Goal: Information Seeking & Learning: Learn about a topic

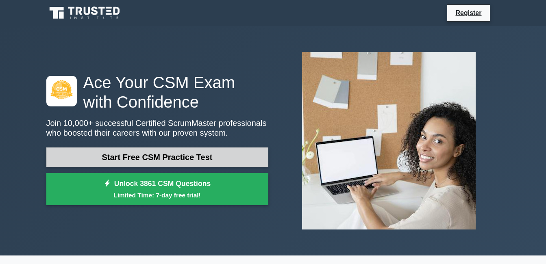
click at [175, 157] on link "Start Free CSM Practice Test" at bounding box center [157, 158] width 222 height 20
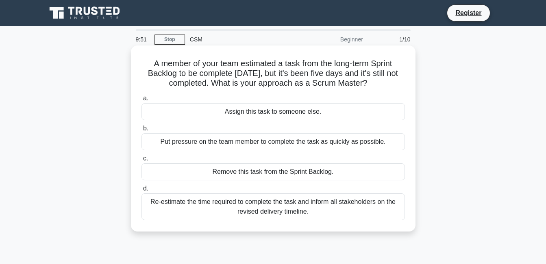
click at [233, 114] on div "Assign this task to someone else." at bounding box center [274, 111] width 264 height 17
click at [142, 101] on input "a. Assign this task to someone else." at bounding box center [142, 98] width 0 height 5
